Goal: Task Accomplishment & Management: Complete application form

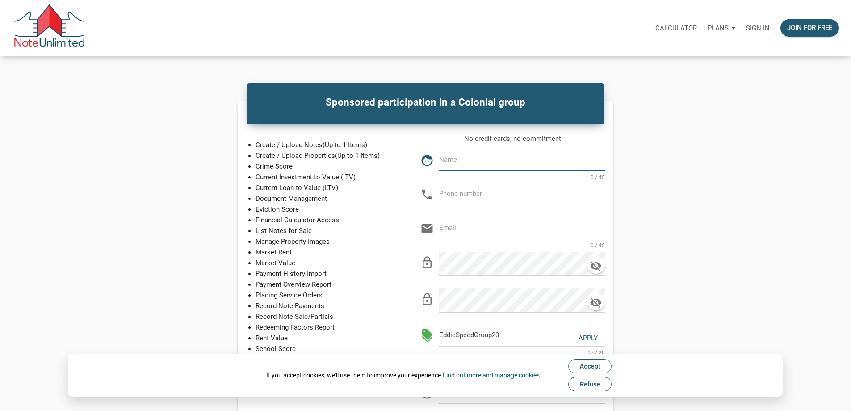
click at [597, 365] on span "Accept" at bounding box center [589, 365] width 21 height 7
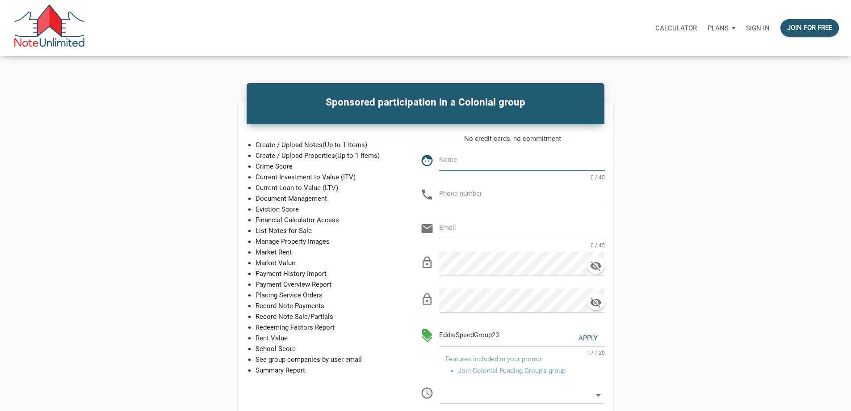
click at [516, 170] on input "text" at bounding box center [522, 160] width 166 height 20
type input "Mike Dundon"
click at [525, 204] on input "text" at bounding box center [522, 194] width 166 height 20
type input "248-885-2775"
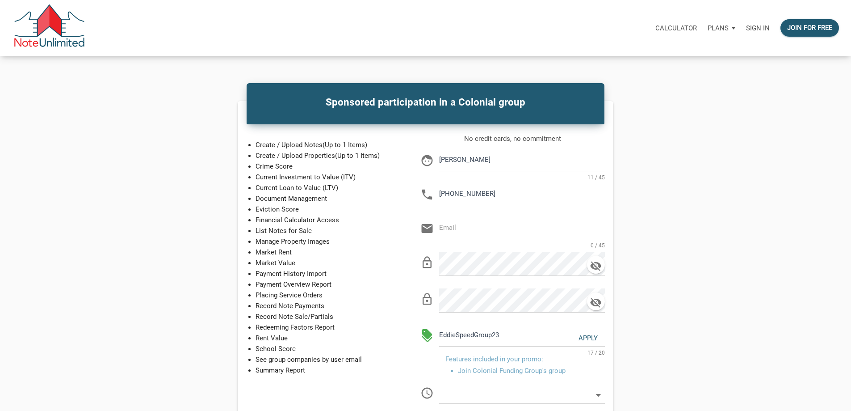
type input "mhdundon@gmail.com"
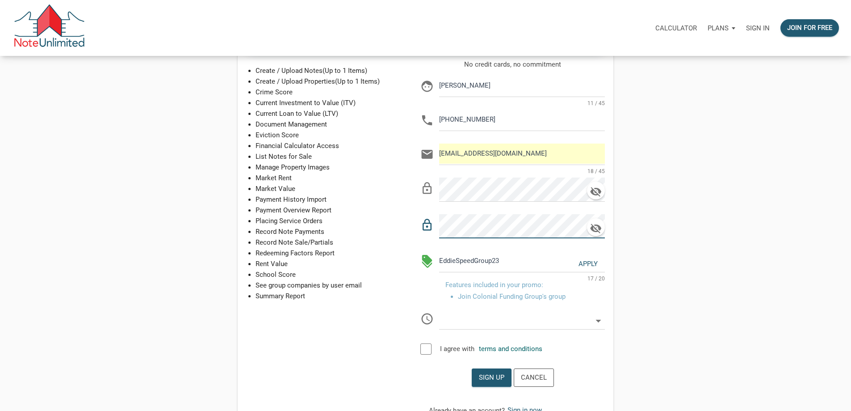
scroll to position [134, 0]
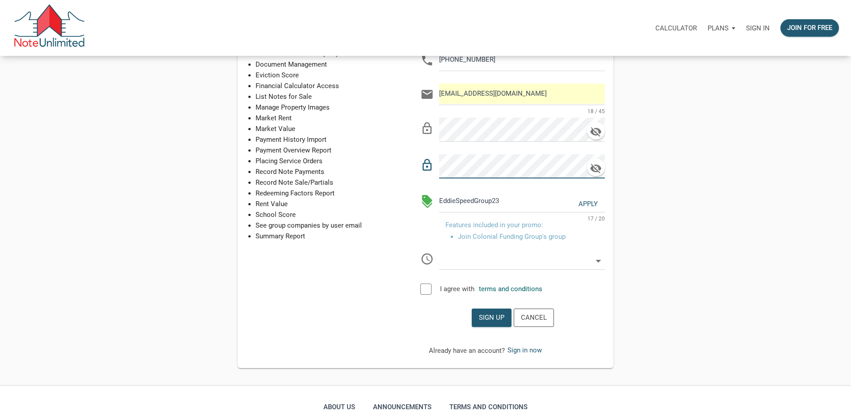
click at [601, 262] on icon at bounding box center [598, 261] width 5 height 3
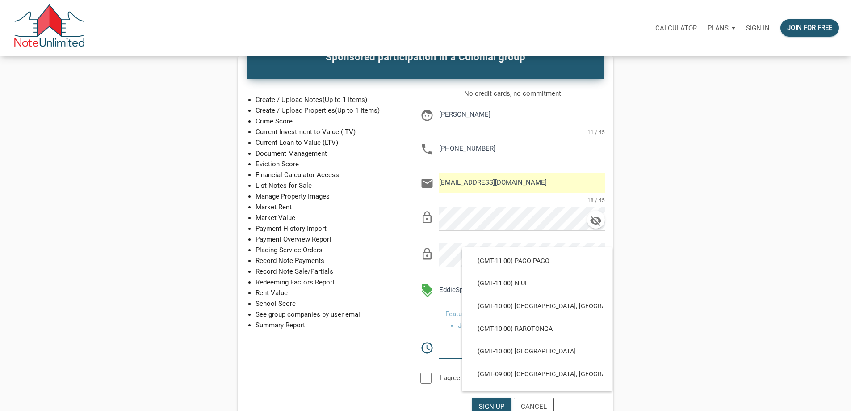
scroll to position [0, 0]
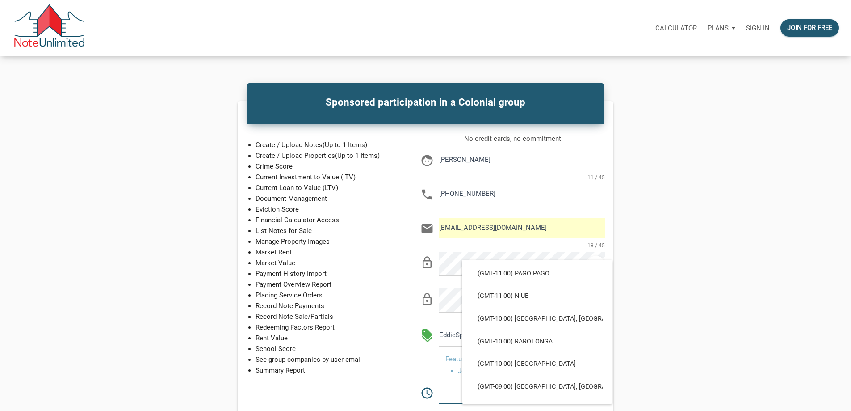
click at [699, 287] on div "Sponsored participation in a Colonial group Create / Upload Notes (Up to 1 Item…" at bounding box center [425, 301] width 599 height 401
select select
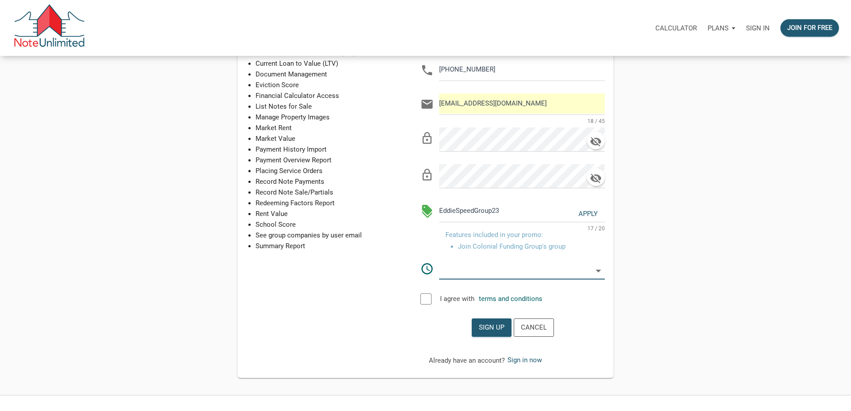
scroll to position [99, 0]
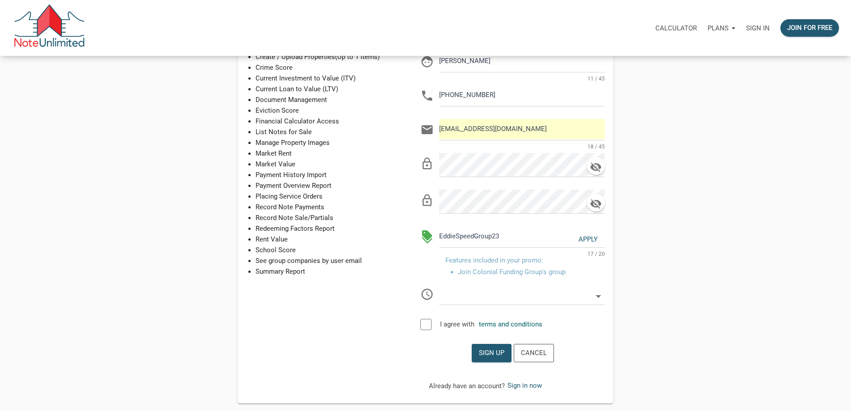
click at [432, 330] on div at bounding box center [425, 324] width 11 height 11
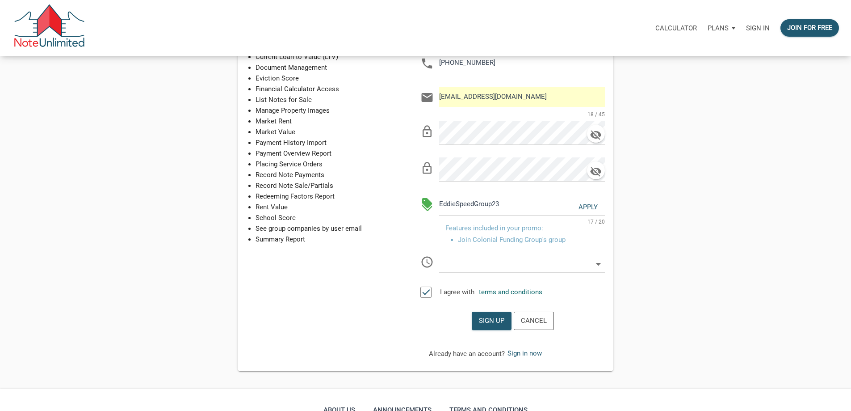
scroll to position [134, 0]
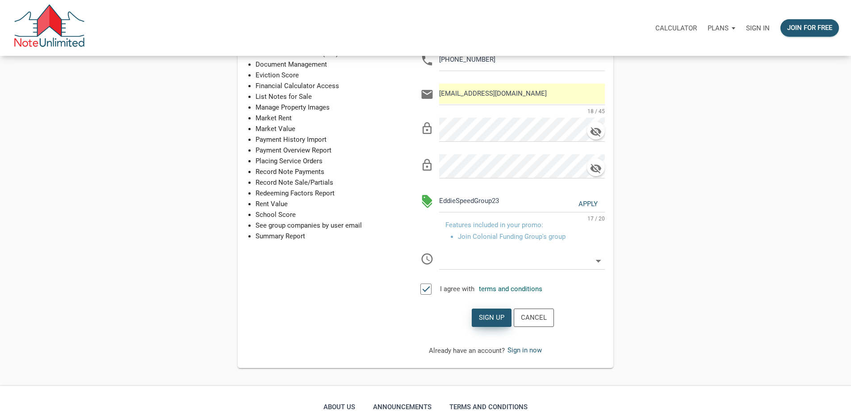
click at [504, 323] on div "Sign up" at bounding box center [491, 317] width 25 height 10
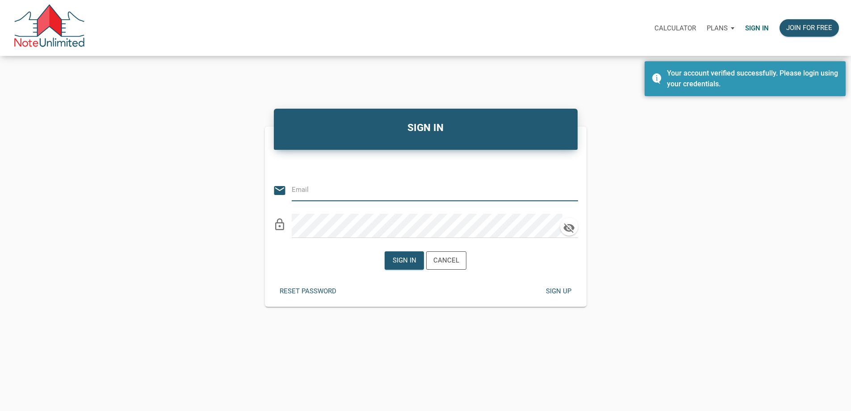
click at [396, 197] on input "email" at bounding box center [428, 190] width 273 height 20
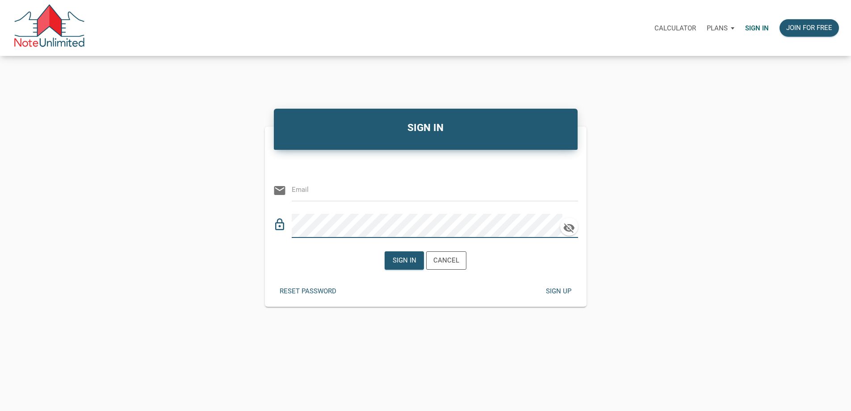
click at [370, 197] on input "email" at bounding box center [428, 190] width 273 height 20
type input "mhdundon@gmail.com"
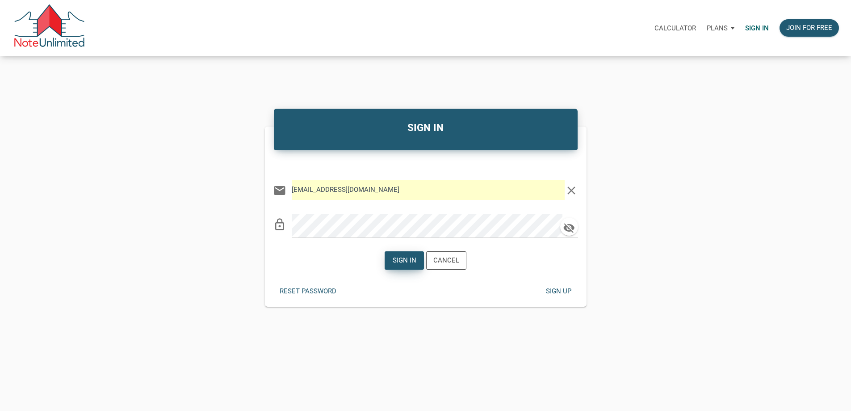
click at [395, 265] on div "Sign in" at bounding box center [405, 260] width 24 height 10
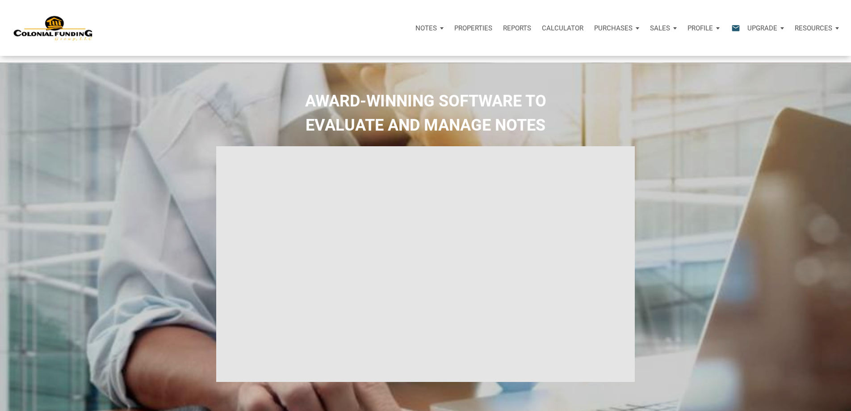
select select
type input "Introduction to new features"
select select
click at [454, 29] on p "Properties" at bounding box center [473, 28] width 38 height 8
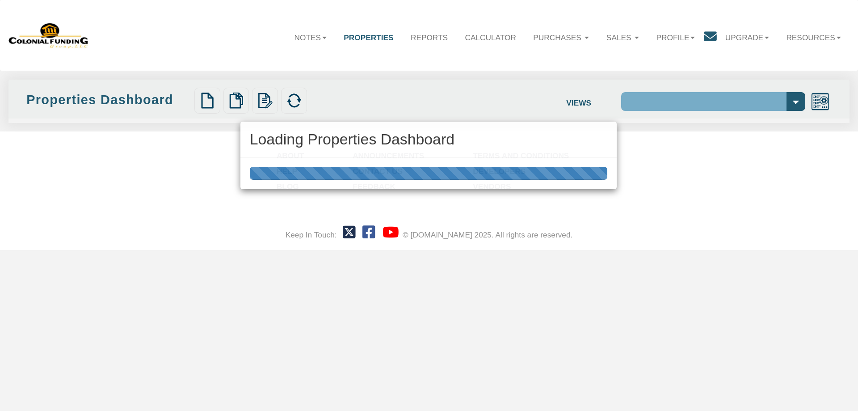
select select "138"
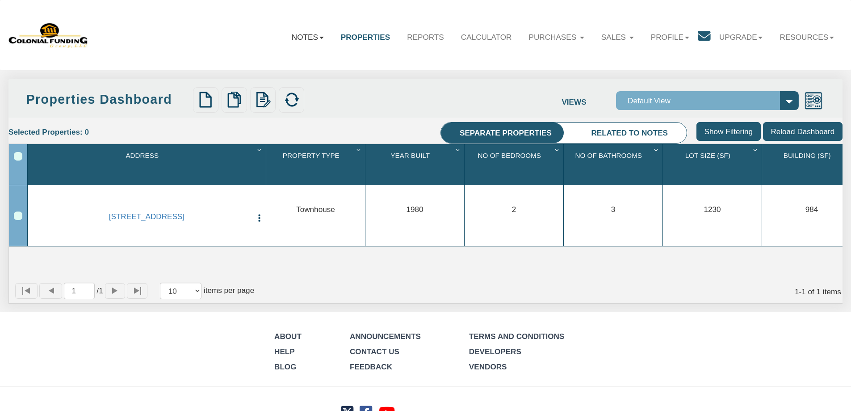
click at [305, 39] on link "Notes" at bounding box center [307, 37] width 49 height 26
click at [264, 63] on link "Dashboard" at bounding box center [282, 61] width 99 height 15
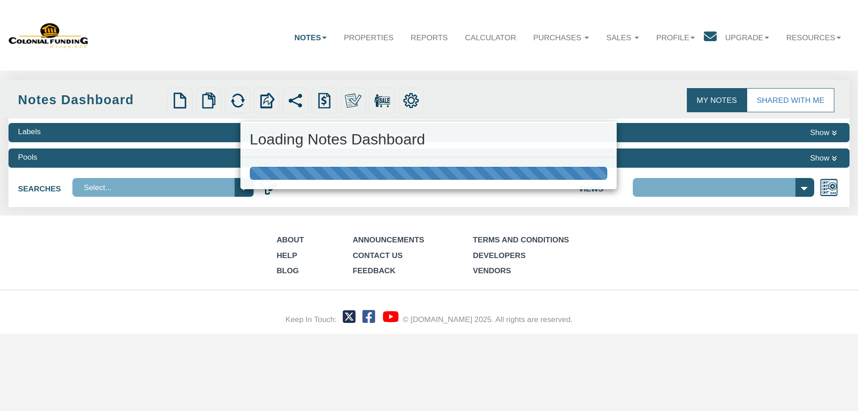
select select "316"
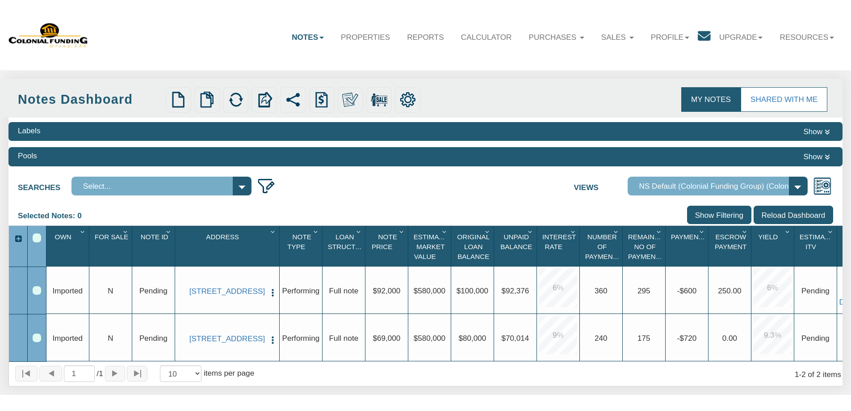
click at [704, 96] on link "My Notes" at bounding box center [710, 99] width 59 height 24
click at [663, 34] on link "Profile" at bounding box center [669, 37] width 55 height 26
click at [628, 63] on link "Settings" at bounding box center [661, 62] width 99 height 15
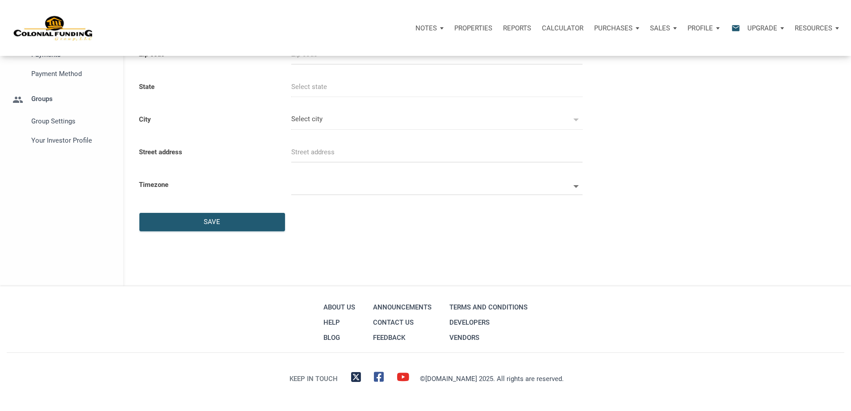
select select
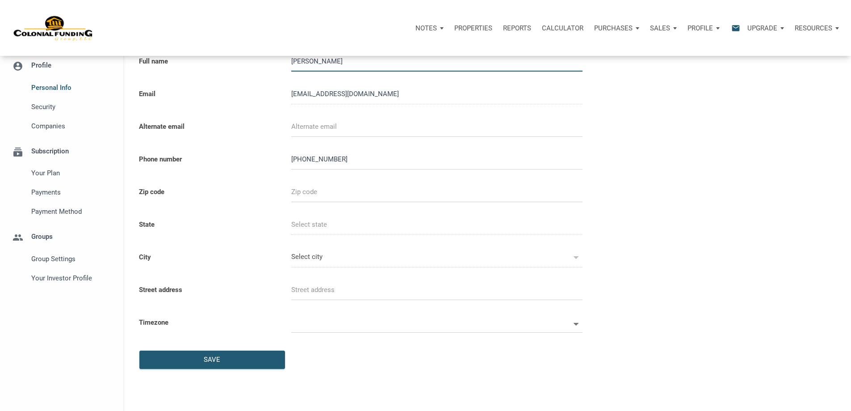
scroll to position [134, 0]
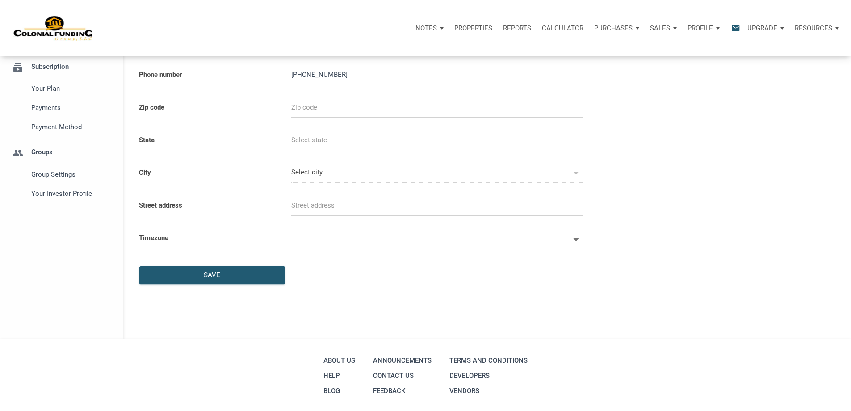
click at [574, 241] on icon at bounding box center [576, 239] width 5 height 3
select select
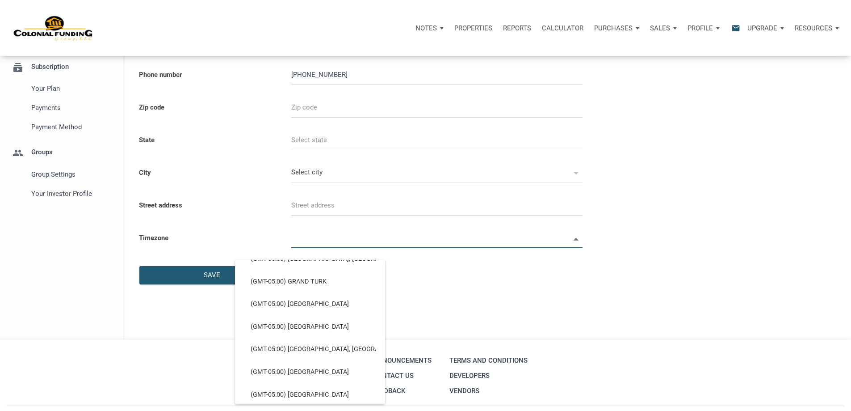
scroll to position [715, 0]
click at [279, 195] on span "(GMT-05:00) Detroit, New York" at bounding box center [310, 191] width 132 height 8
type input "(GMT-05:00) Detroit, New York"
type input "America/Detroit"
select select
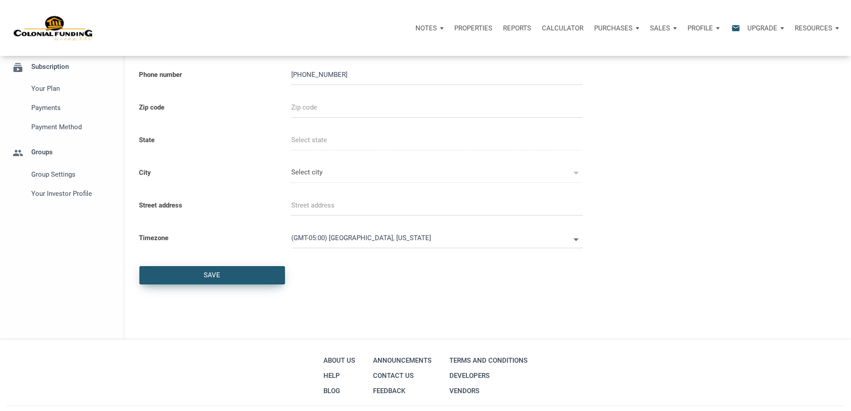
drag, startPoint x: 182, startPoint y: 344, endPoint x: 199, endPoint y: 365, distance: 26.9
click at [198, 294] on div "Full name Mike Dundon Email mhdundon@gmail.com Alternate email Phone number 248…" at bounding box center [386, 127] width 509 height 333
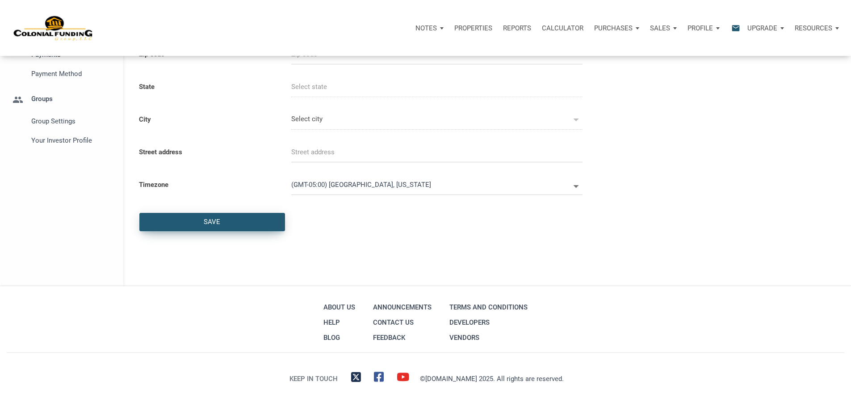
scroll to position [256, 0]
click at [204, 223] on div "Save" at bounding box center [212, 222] width 17 height 10
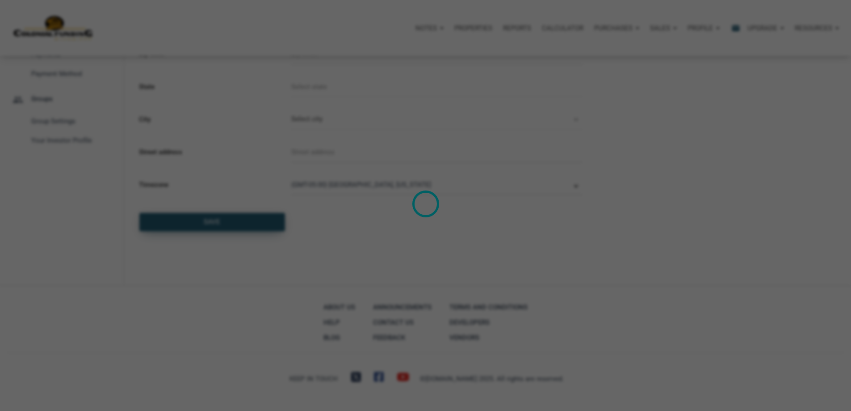
select select
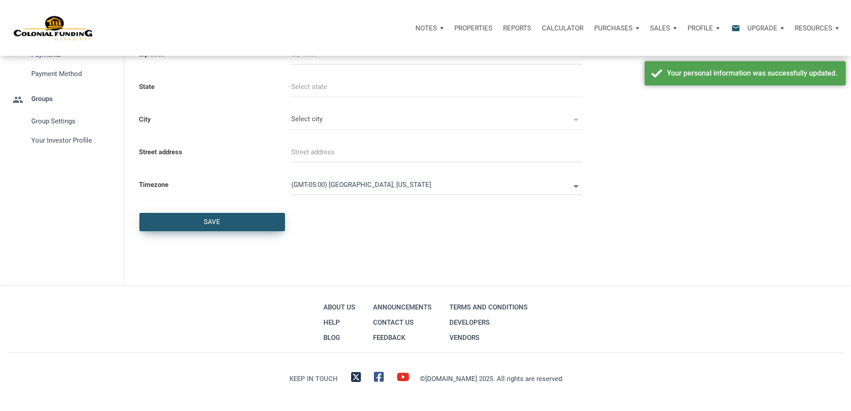
scroll to position [0, 0]
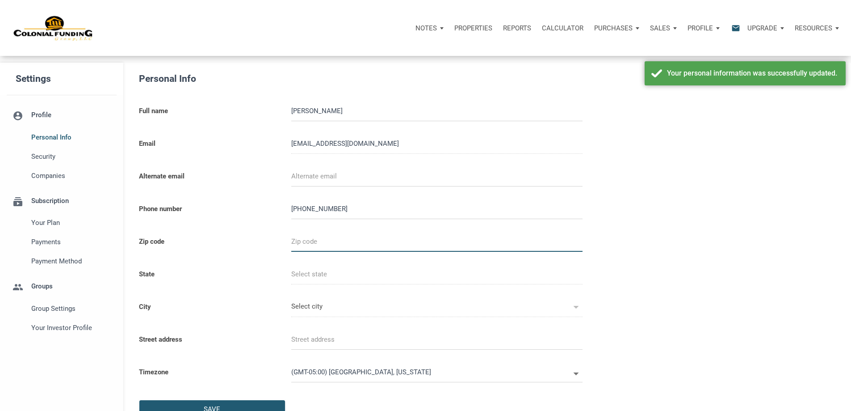
click at [291, 252] on input "text" at bounding box center [436, 241] width 291 height 20
type input "4"
select select
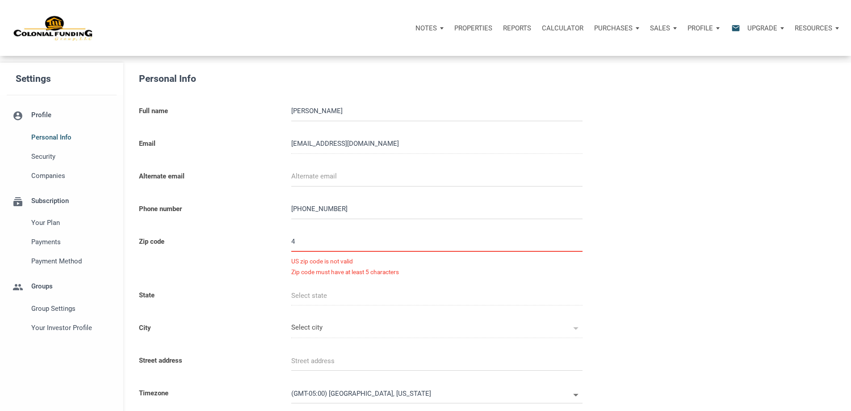
type input "48"
select select
type input "483"
select select
type input "4830"
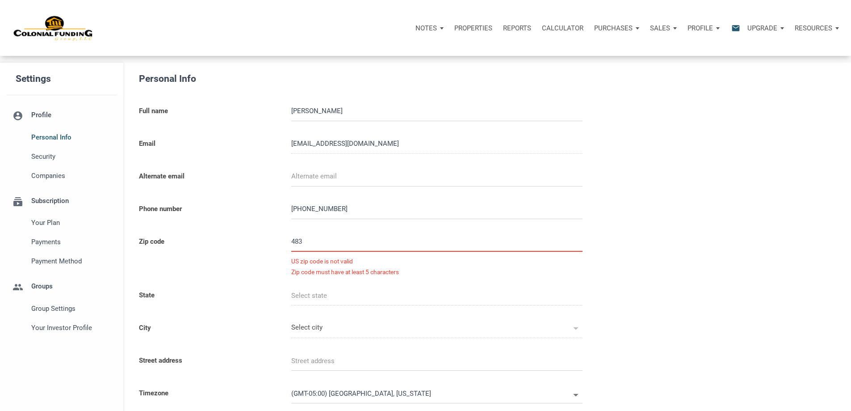
select select
type input "48306"
select select
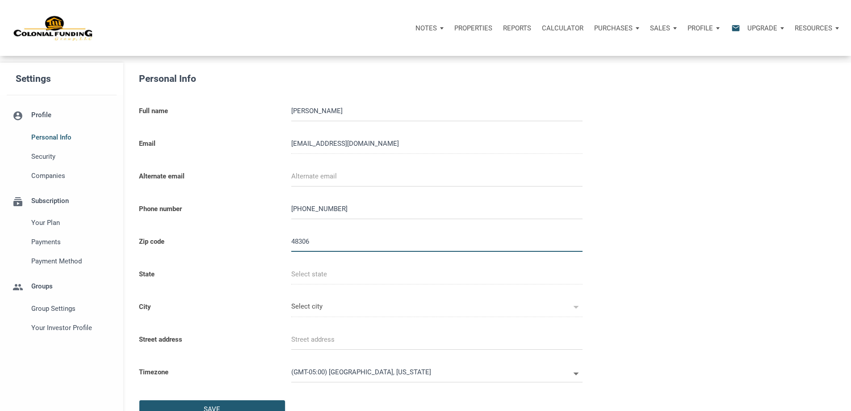
type input "MI"
type input "ROCHESTER HLS"
select select
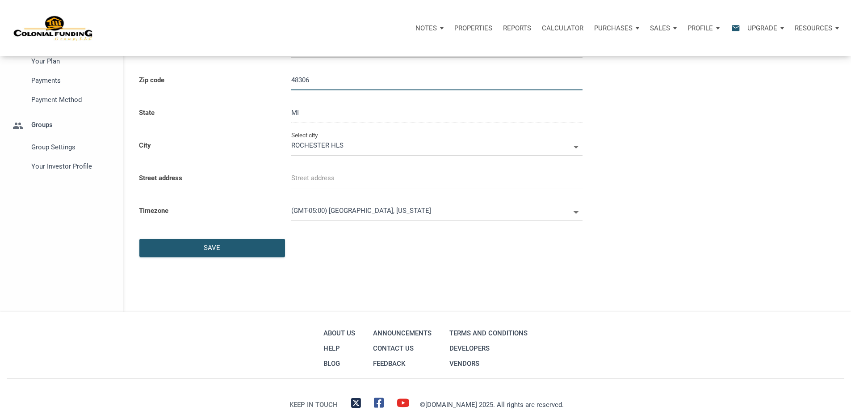
scroll to position [179, 0]
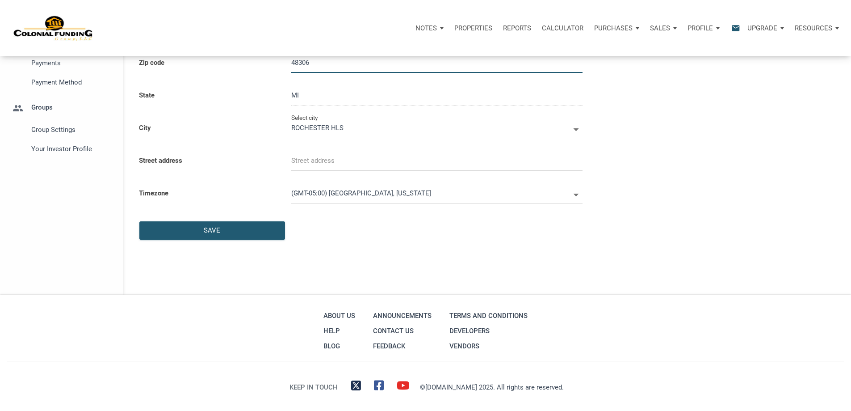
type input "48306"
click at [299, 171] on input "text" at bounding box center [436, 161] width 291 height 20
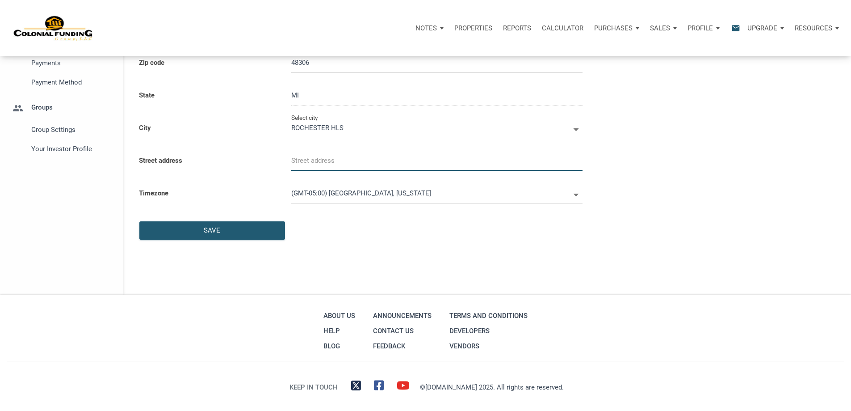
select select
type input "1"
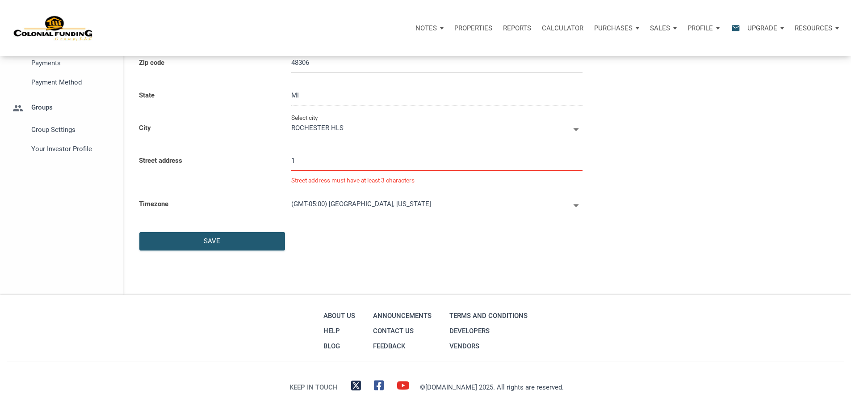
select select
type input "10"
select select
type input "106"
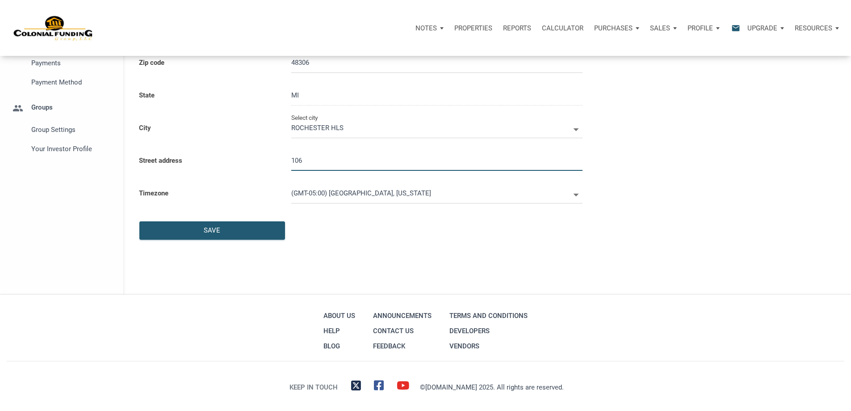
select select
type input "1067"
select select
type input "1067 G"
select select
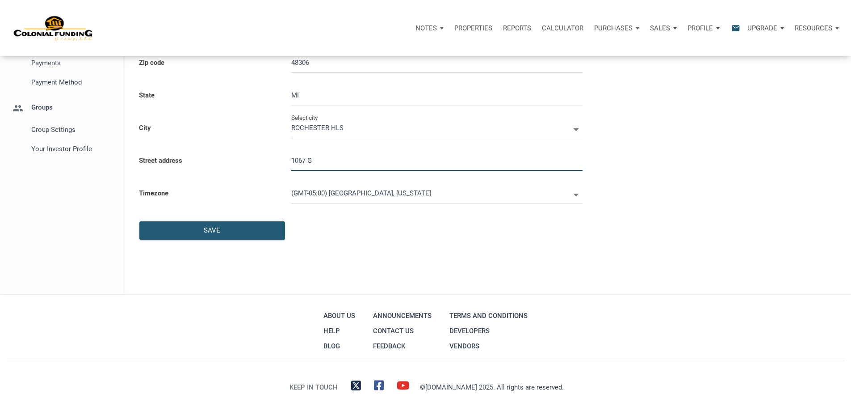
type input "1067 Gr"
select select
type input "1067 Gra"
select select
type input "1067 Gran"
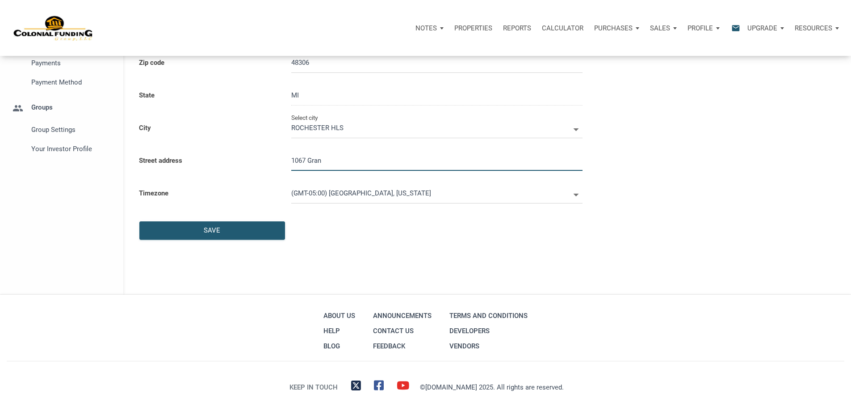
select select
type input "1067 Grand"
select select
type input "1067 Grandv"
select select
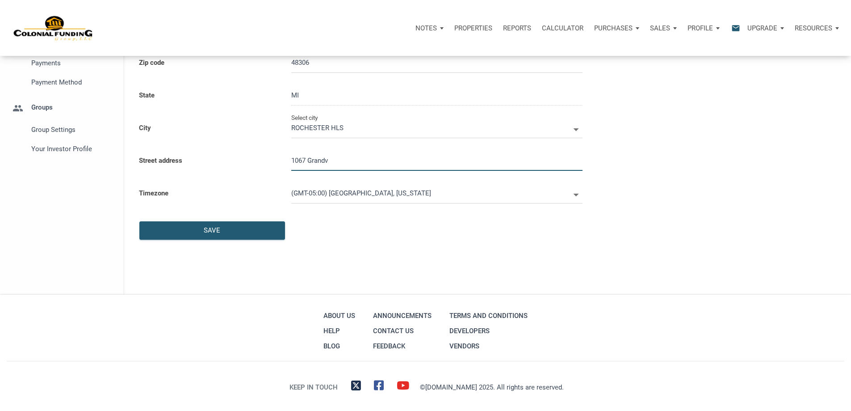
type input "1067 Grandve"
select select
type input "1067 Grandvei"
select select
type input "1067 Grandveiw"
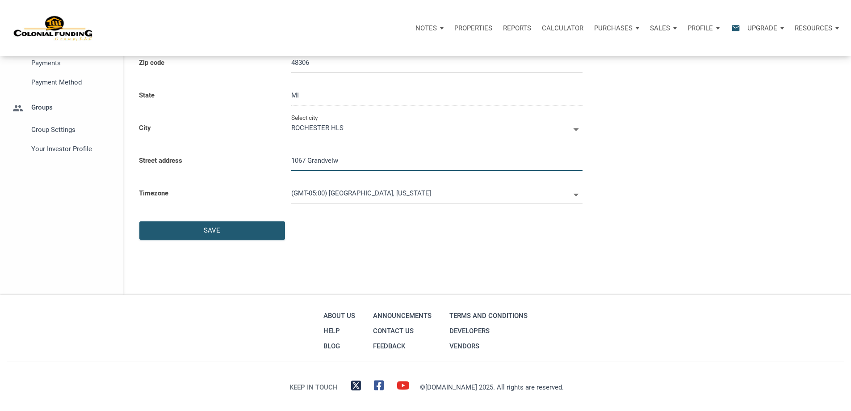
select select
type input "1067 Grandvei"
select select
type input "1067 Grandve"
select select
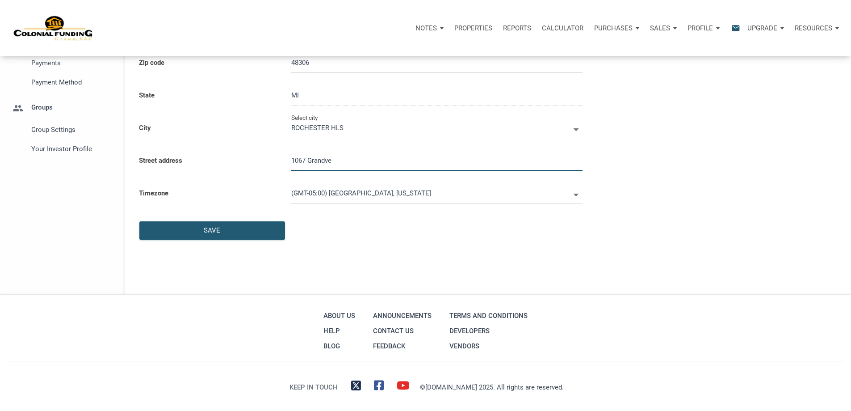
type input "1067 Grandv"
select select
type input "1067 Grandvi"
select select
type input "1067 Grandviu"
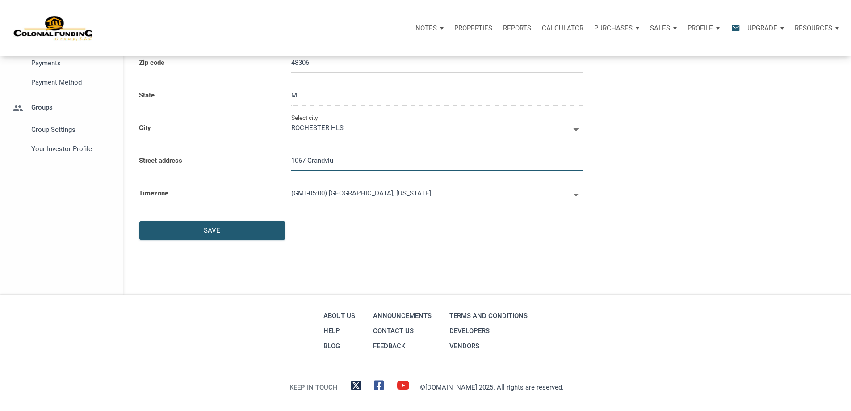
select select
type input "1067 Grandviue"
select select
type input "1067 Grandviuew"
select select
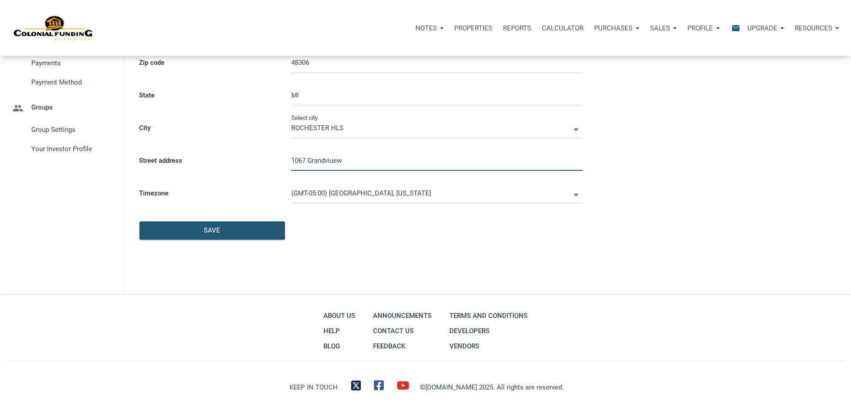
type input "1067 Grandviue"
select select
type input "1067 Grandviu"
select select
type input "1067 Grandvi"
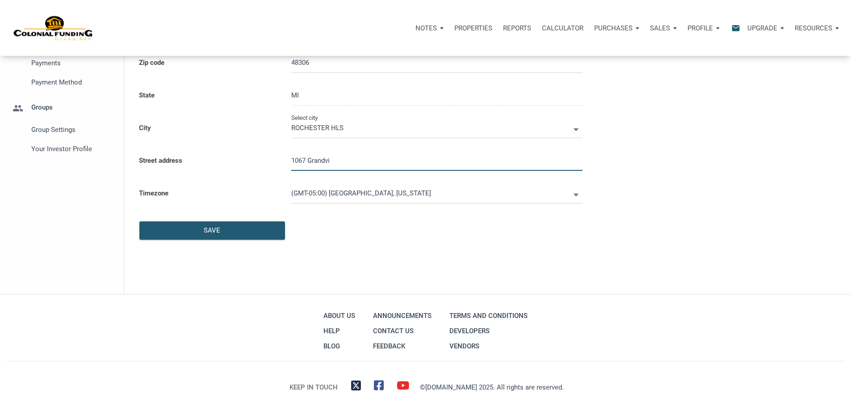
select select
type input "1067 Grandviw"
select select
type input "1067 Grandvi"
select select
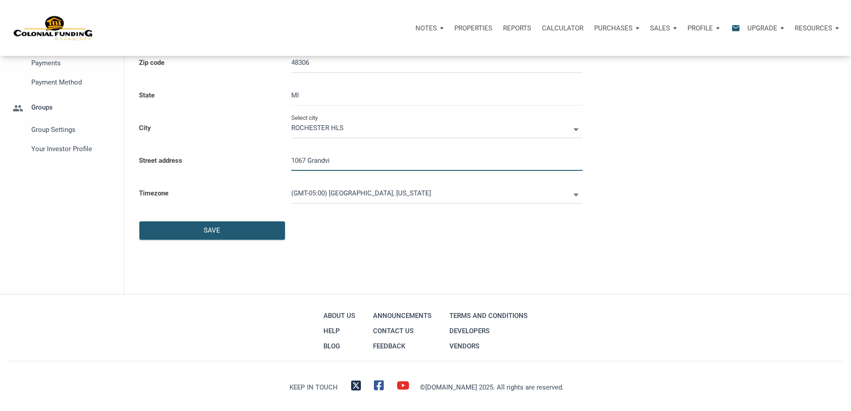
type input "1067 Grandvie"
select select
type input "1067 Grandview"
click at [174, 239] on div "Save" at bounding box center [212, 230] width 145 height 17
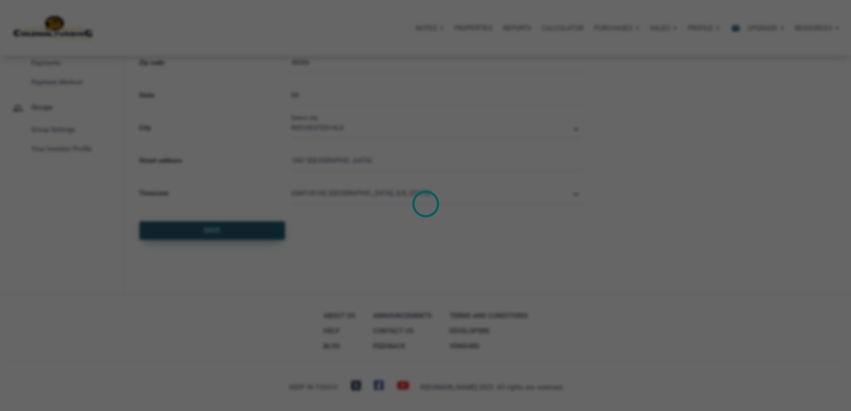
select select
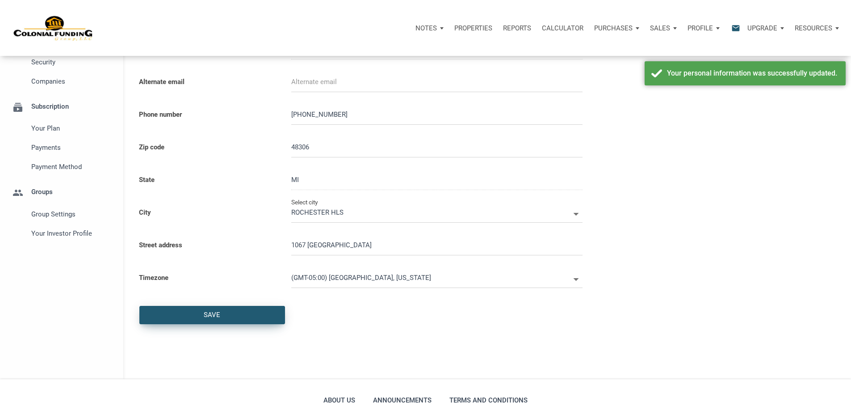
scroll to position [0, 0]
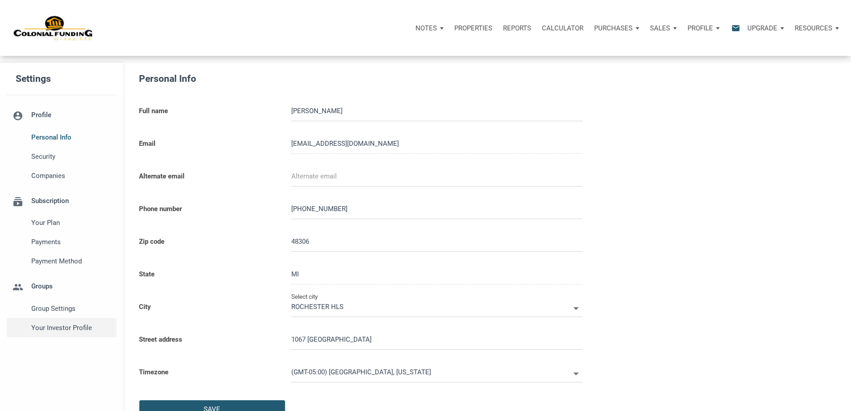
click at [78, 333] on span "Your Investor Profile" at bounding box center [71, 327] width 81 height 11
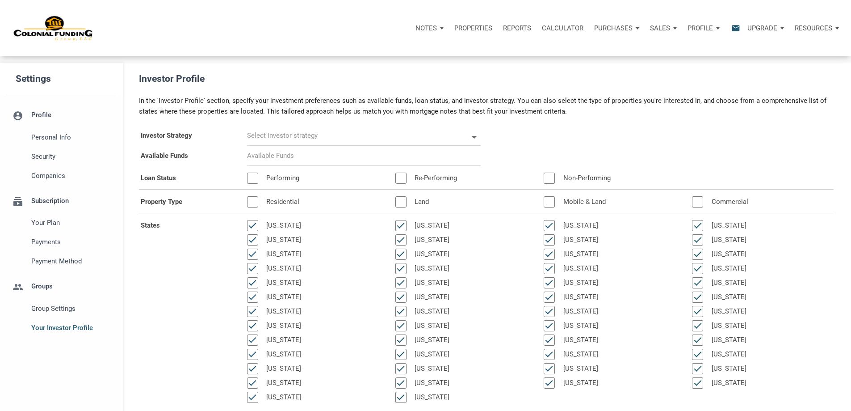
click at [471, 138] on icon at bounding box center [473, 137] width 5 height 3
select select
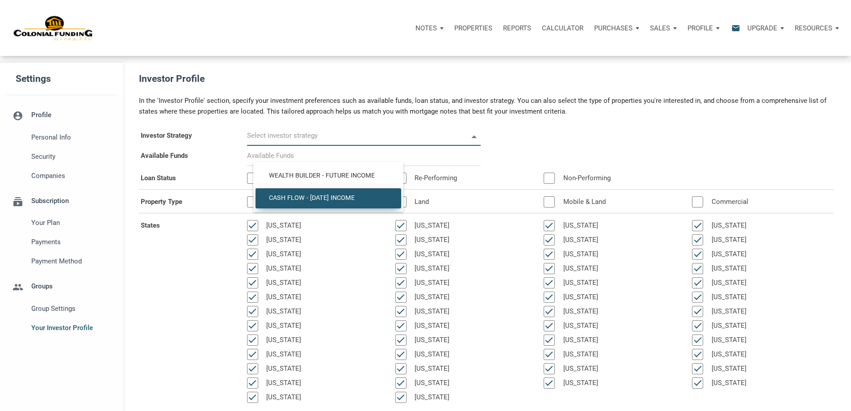
click at [372, 202] on span "Cash Flow - Today Income" at bounding box center [328, 198] width 132 height 8
type input "Cash Flow - Today Income"
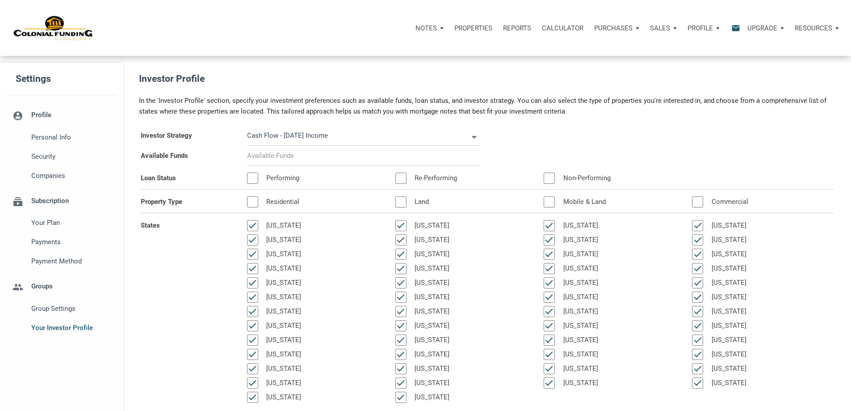
click at [328, 166] on input at bounding box center [364, 156] width 234 height 20
select select
type input "$ 1"
select select
type input "$ 13"
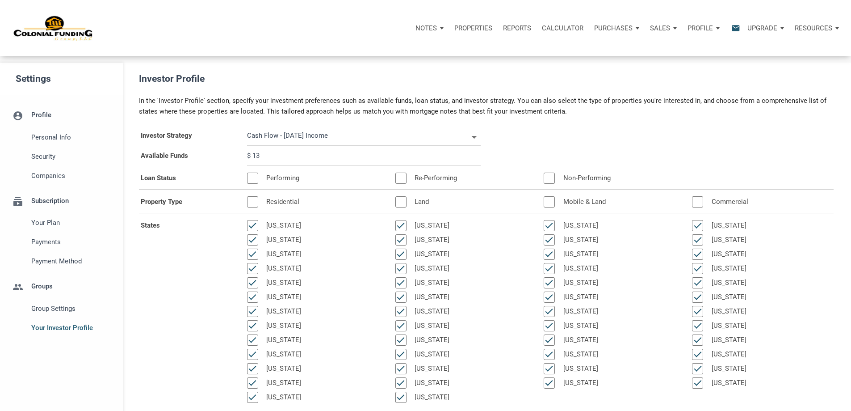
select select
type input "$ 130"
select select
type input "$ 1,300"
select select
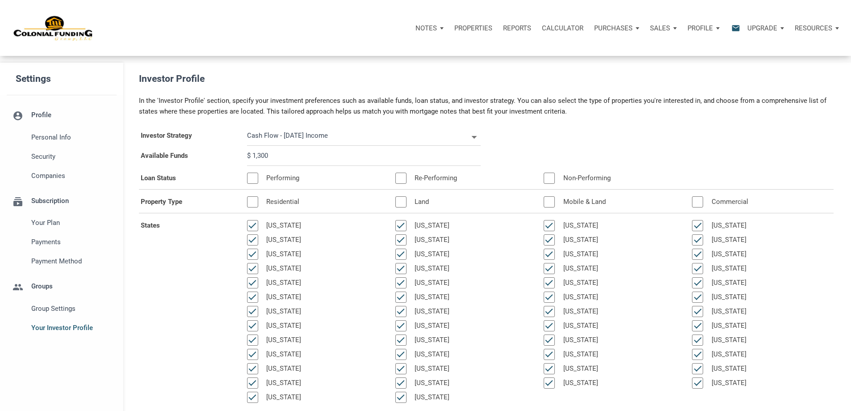
type input "$ 13,000"
select select
type input "$ 130,000"
click at [257, 184] on div at bounding box center [252, 177] width 11 height 11
select select
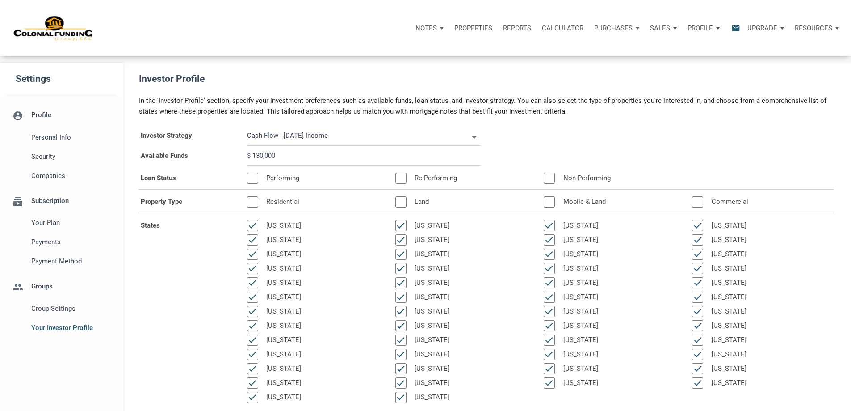
type input "$ 130,000"
click at [258, 207] on div at bounding box center [252, 201] width 11 height 11
select select
type input "$ 130,000"
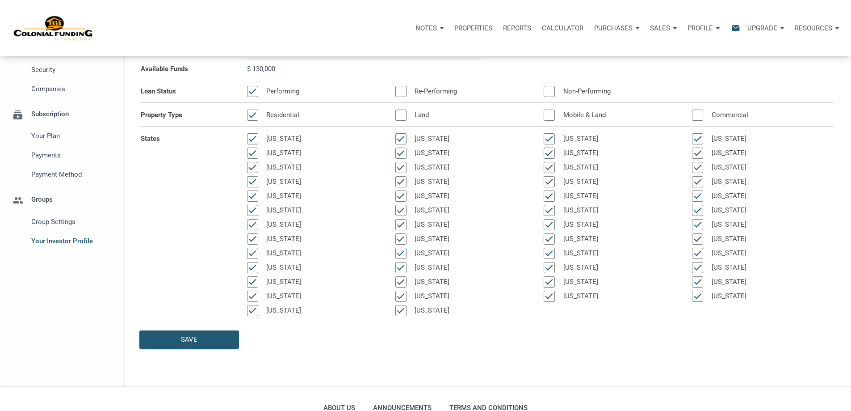
scroll to position [89, 0]
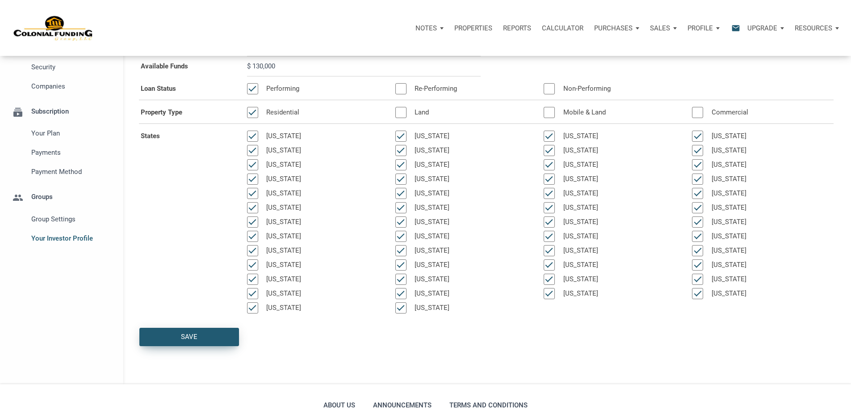
click at [203, 345] on div "Save" at bounding box center [189, 336] width 99 height 17
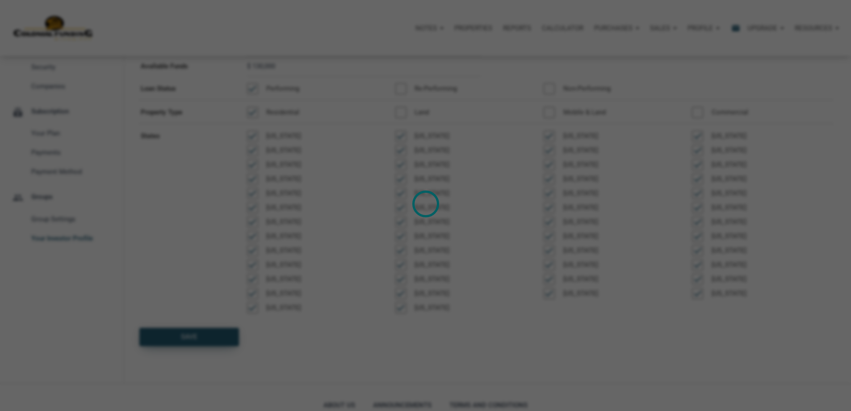
select select
type input "$ 130,000"
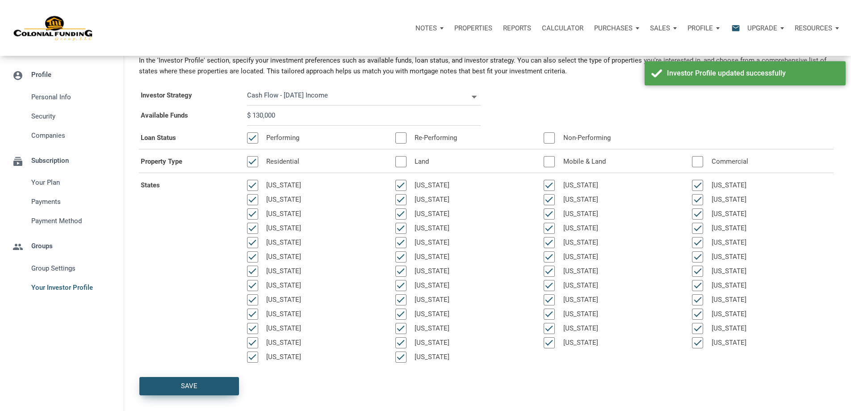
scroll to position [0, 0]
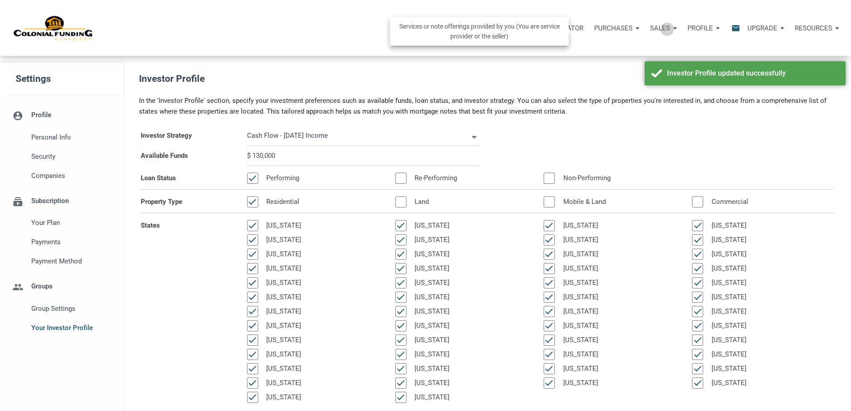
click at [650, 29] on p "Sales" at bounding box center [660, 28] width 20 height 8
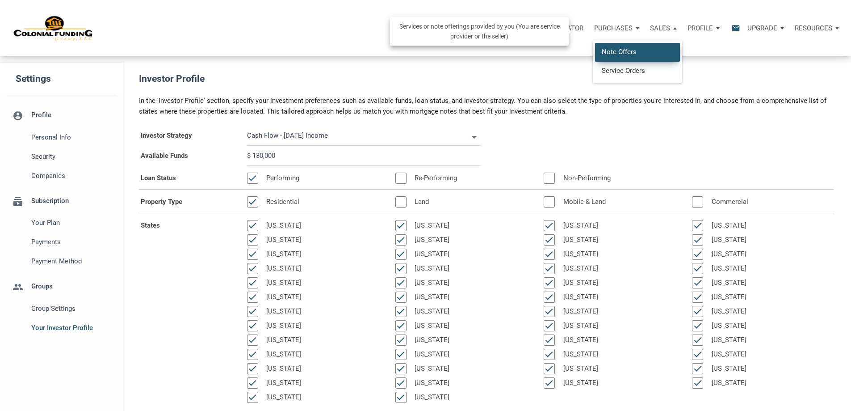
click at [595, 60] on link "Note Offers" at bounding box center [637, 52] width 85 height 18
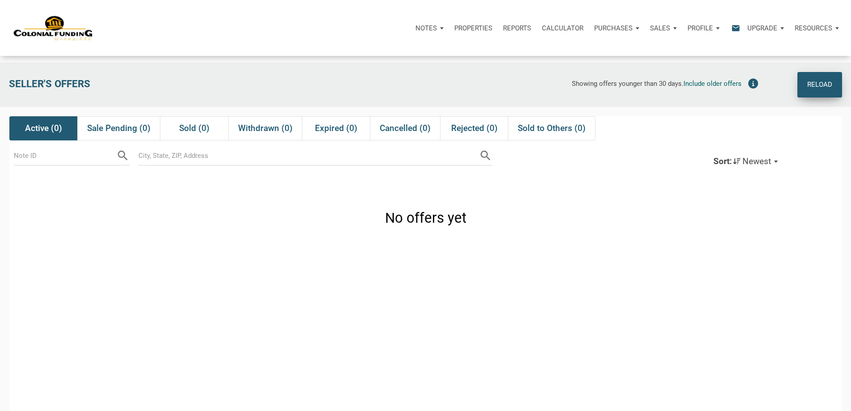
click at [822, 79] on div "Reload" at bounding box center [819, 84] width 25 height 15
click at [716, 84] on span "Include older offers" at bounding box center [713, 84] width 58 height 8
click at [503, 31] on p "Reports" at bounding box center [517, 28] width 28 height 8
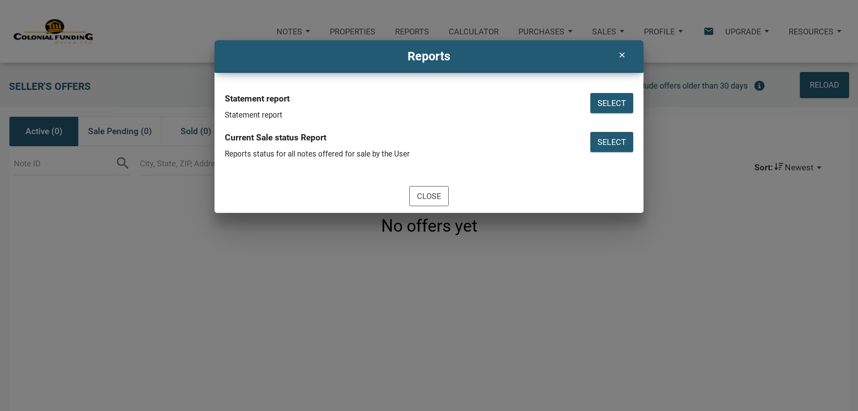
click at [621, 55] on icon "clear" at bounding box center [621, 54] width 11 height 9
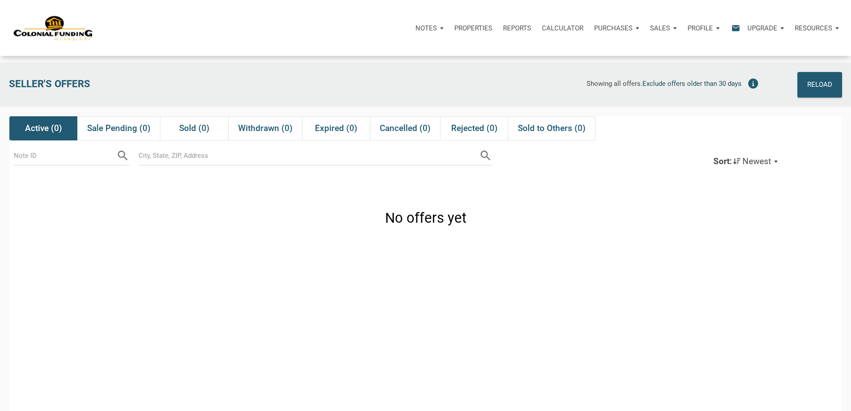
click at [415, 31] on p "Notes" at bounding box center [425, 28] width 21 height 8
click at [362, 59] on link "Dashboard" at bounding box center [404, 52] width 85 height 18
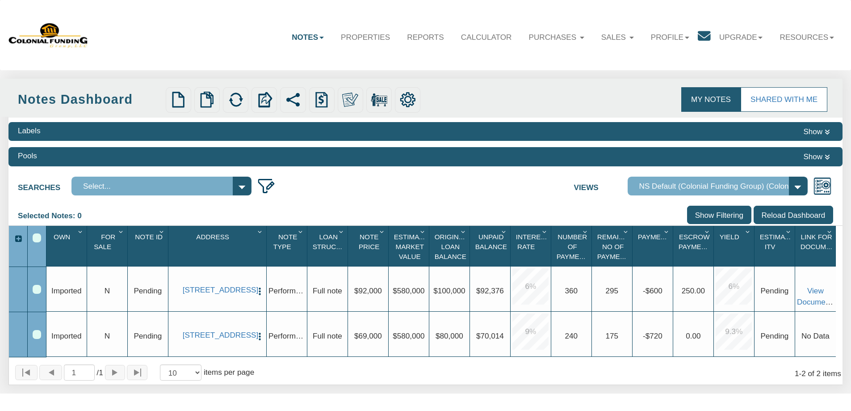
click at [821, 157] on button "Show" at bounding box center [816, 156] width 33 height 13
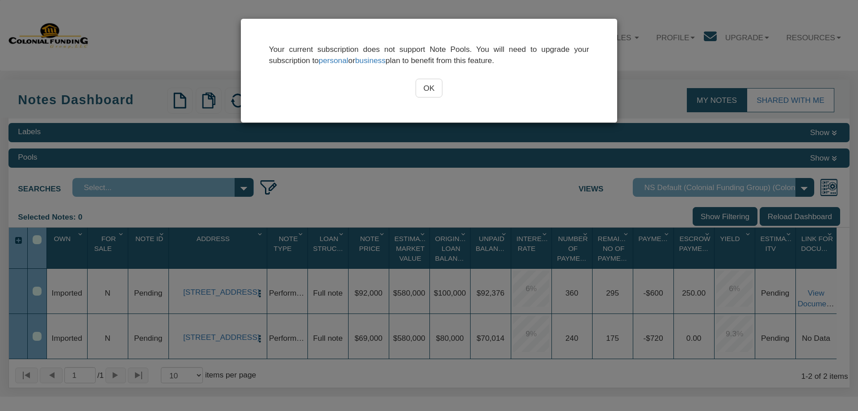
click at [435, 86] on input "OK" at bounding box center [428, 88] width 27 height 19
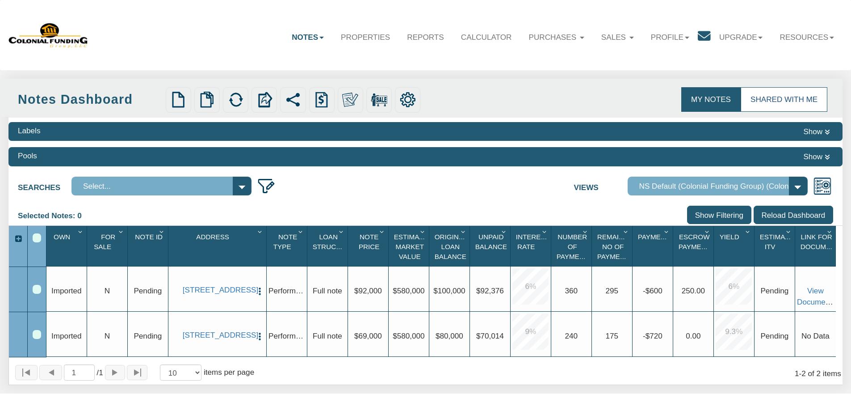
click at [792, 97] on link "Shared with Me" at bounding box center [784, 99] width 87 height 24
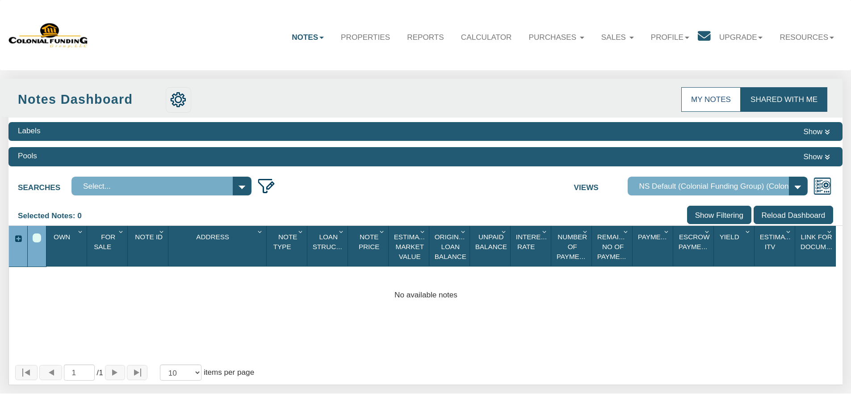
click at [708, 98] on link "My Notes" at bounding box center [710, 99] width 59 height 24
